Goal: Communication & Community: Answer question/provide support

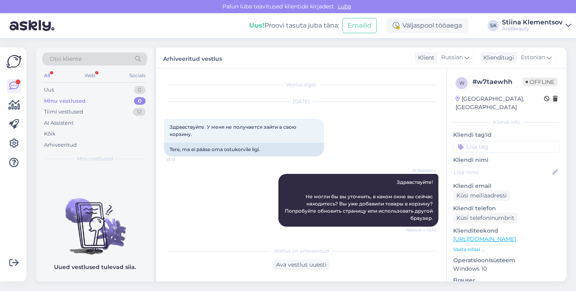
scroll to position [227, 0]
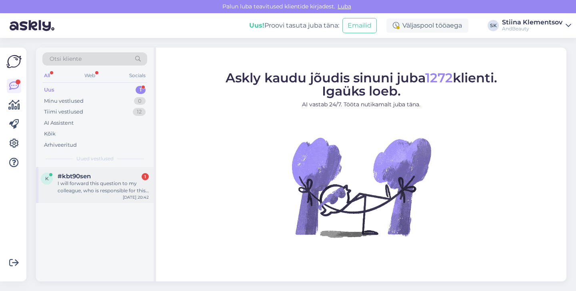
click at [104, 189] on div "I will forward this question to my colleague, who is responsible for this. The …" at bounding box center [103, 187] width 91 height 14
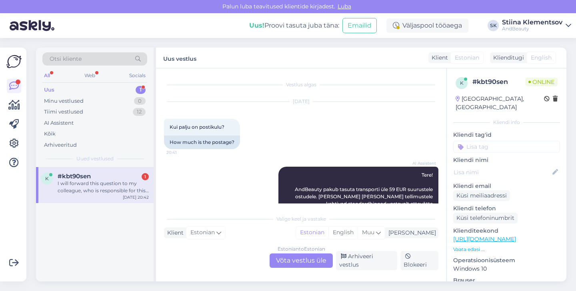
scroll to position [138, 0]
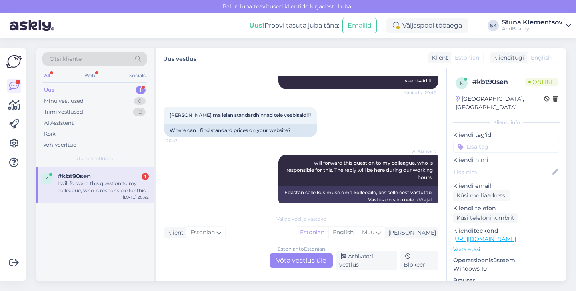
click at [308, 264] on div "Estonian to Estonian Võta vestlus üle" at bounding box center [301, 261] width 63 height 14
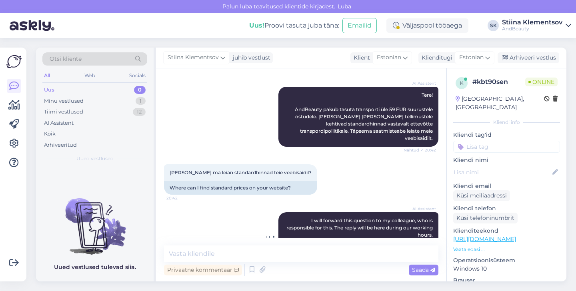
scroll to position [108, 0]
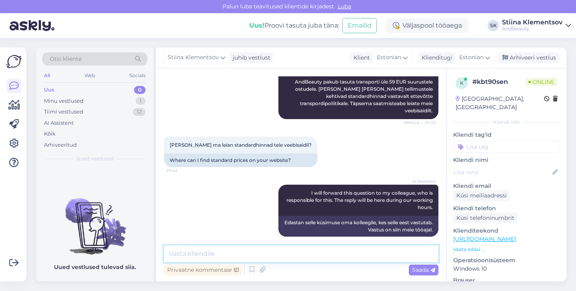
click at [262, 257] on textarea at bounding box center [301, 254] width 274 height 17
drag, startPoint x: 294, startPoint y: 252, endPoint x: 300, endPoint y: 251, distance: 6.1
click at [294, 252] on textarea "Transpordi hinnad on välja toodud siin ning lisaks ka ostukorvis" at bounding box center [301, 254] width 274 height 17
paste textarea "https://andbeauty.ee/kauba-kattesaamine"
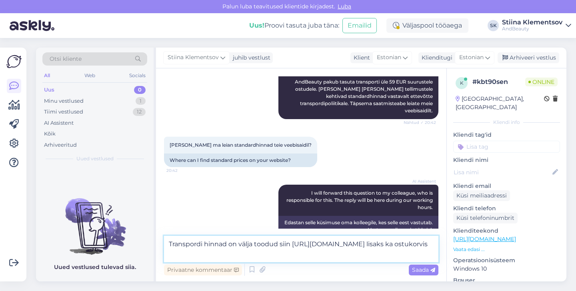
type textarea "Transpordi hinnad on välja toodud siin https://andbeauty.ee/kauba-kattesaamine …"
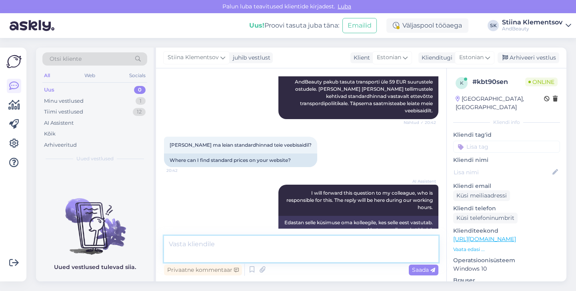
scroll to position [156, 0]
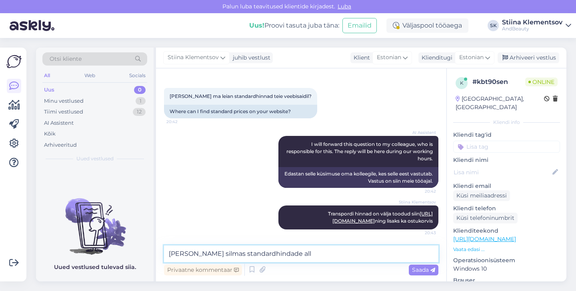
type textarea "Mida peate silmas standardhindade all?"
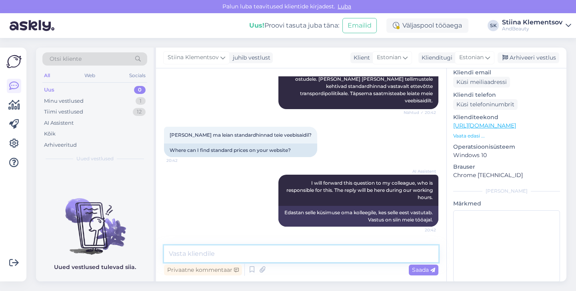
scroll to position [191, 0]
